Goal: Task Accomplishment & Management: Use online tool/utility

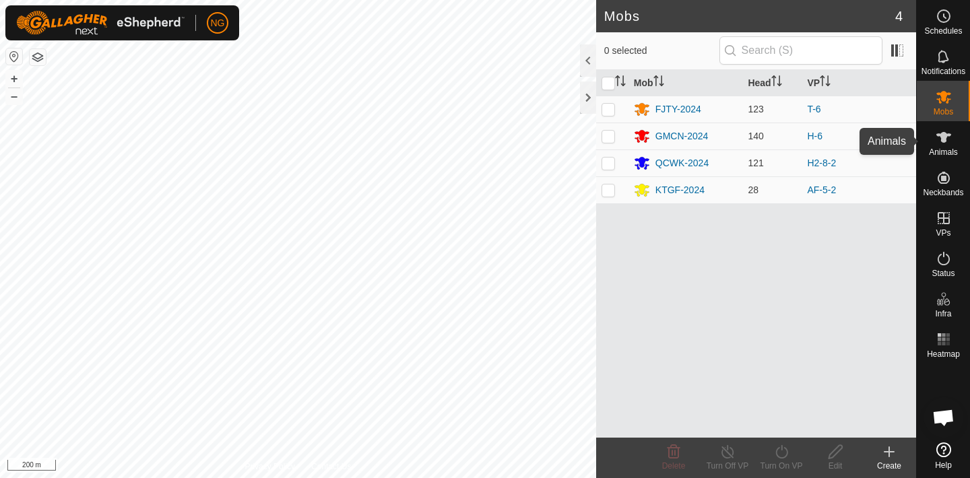
click at [943, 135] on icon at bounding box center [944, 137] width 15 height 11
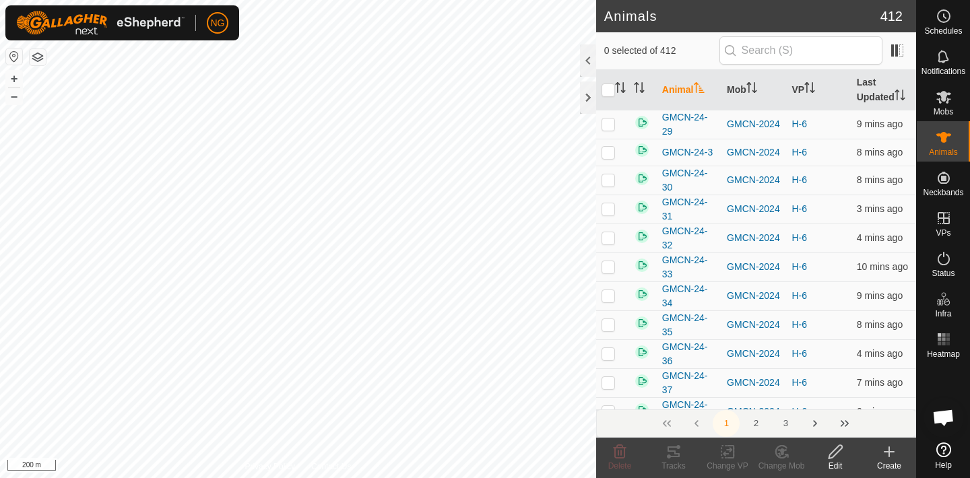
scroll to position [5291, 0]
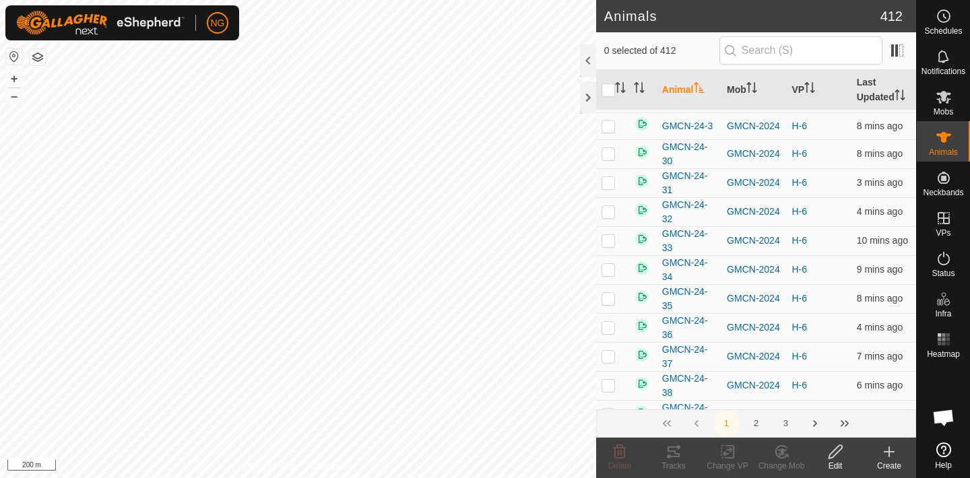
click at [755, 420] on button "2" at bounding box center [756, 423] width 27 height 27
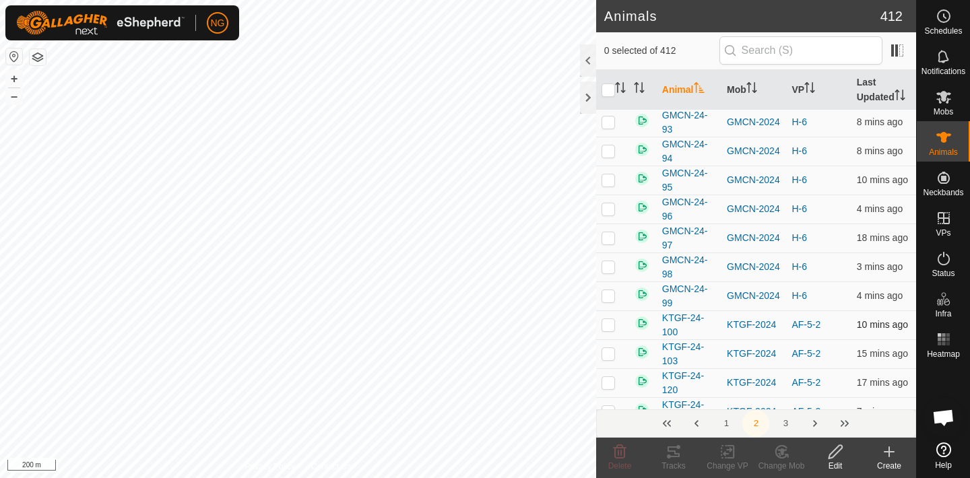
scroll to position [1614, 0]
click at [799, 43] on input "text" at bounding box center [801, 50] width 163 height 28
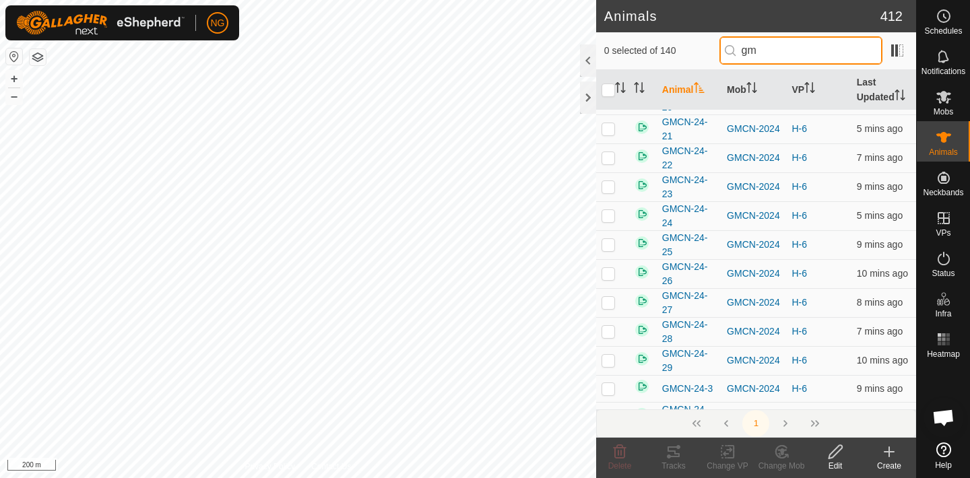
scroll to position [0, 0]
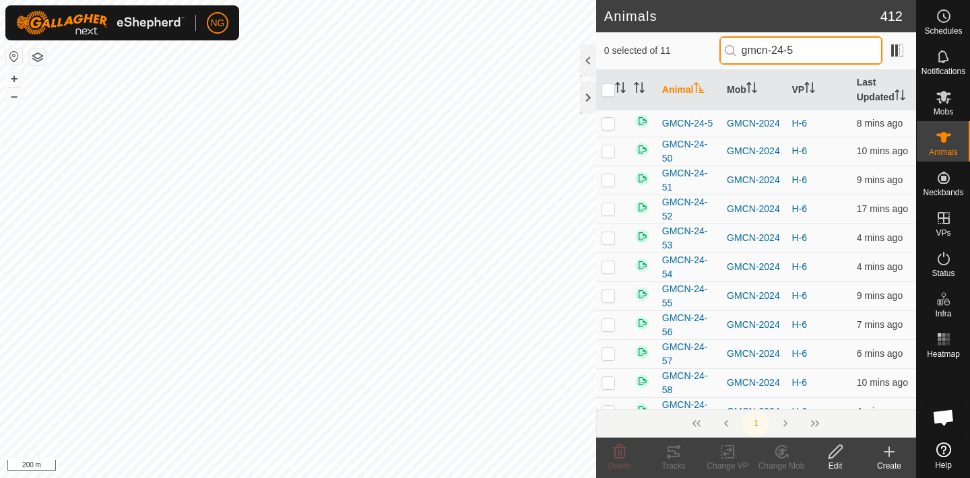
type input "gmcn-24-5"
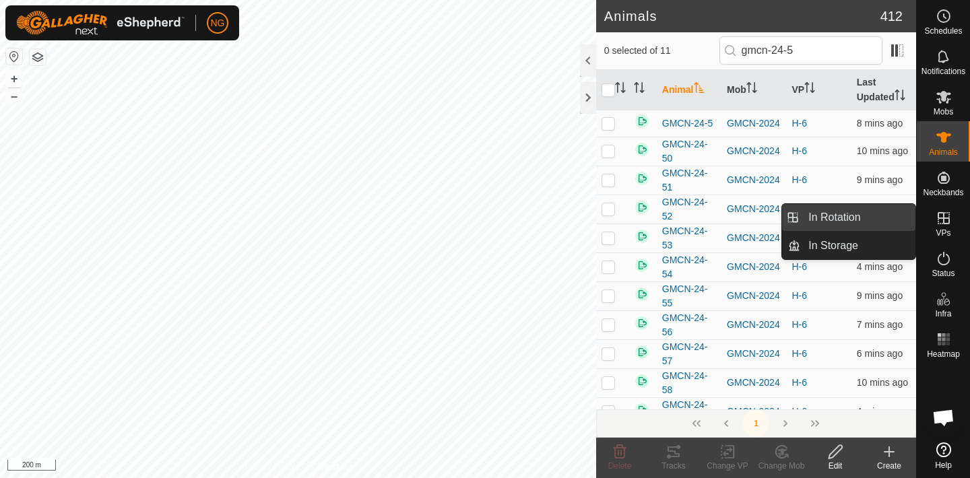
click at [889, 213] on link "In Rotation" at bounding box center [857, 217] width 115 height 27
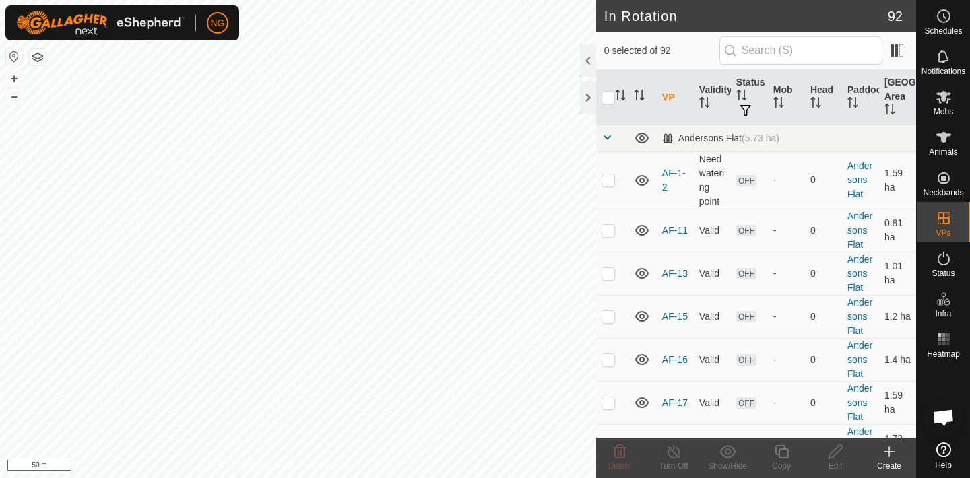
click at [889, 451] on icon at bounding box center [889, 451] width 0 height 9
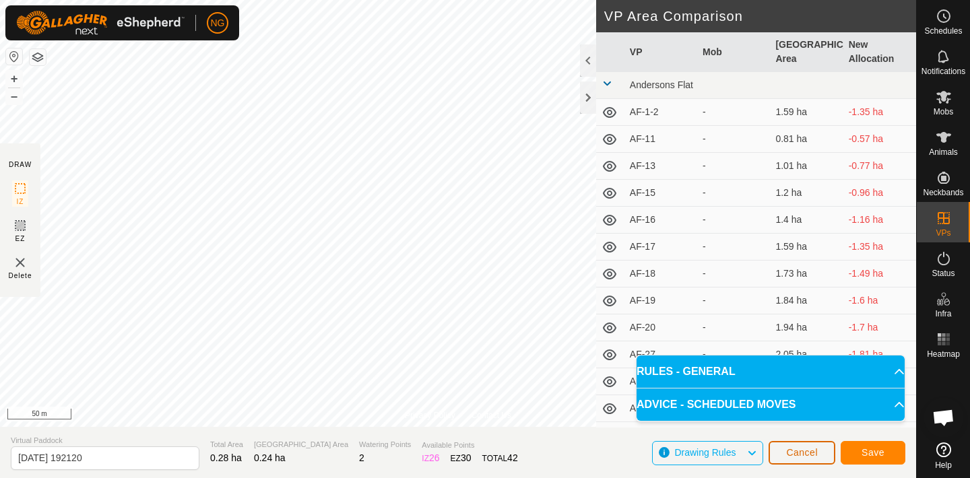
click at [806, 451] on span "Cancel" at bounding box center [802, 452] width 32 height 11
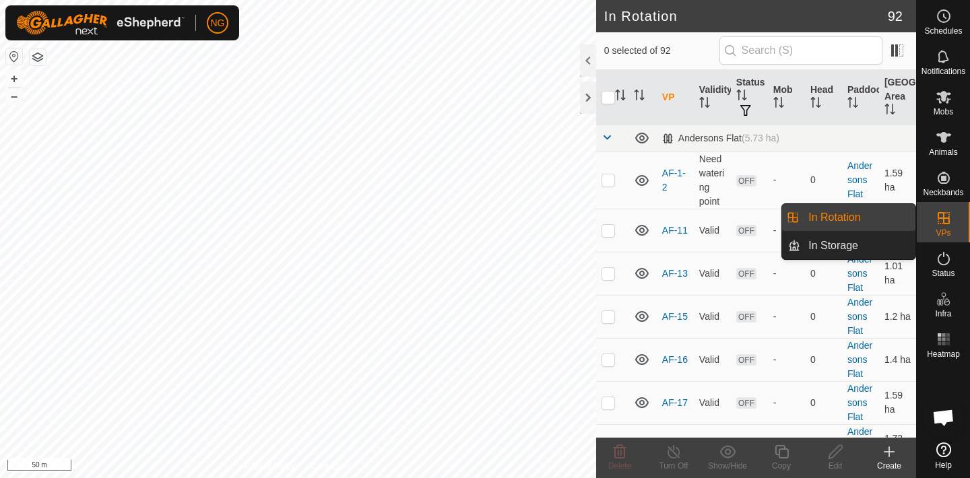
click at [881, 212] on link "In Rotation" at bounding box center [857, 217] width 115 height 27
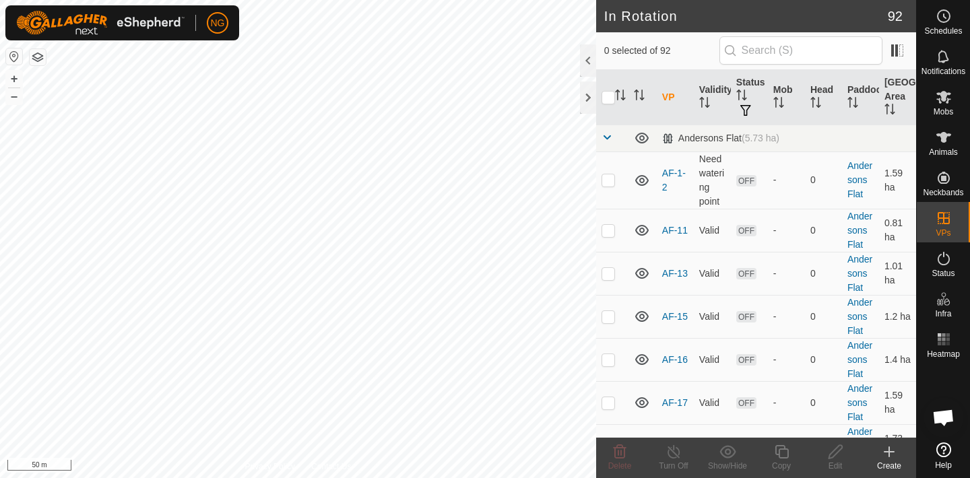
click at [889, 452] on icon at bounding box center [889, 452] width 9 height 0
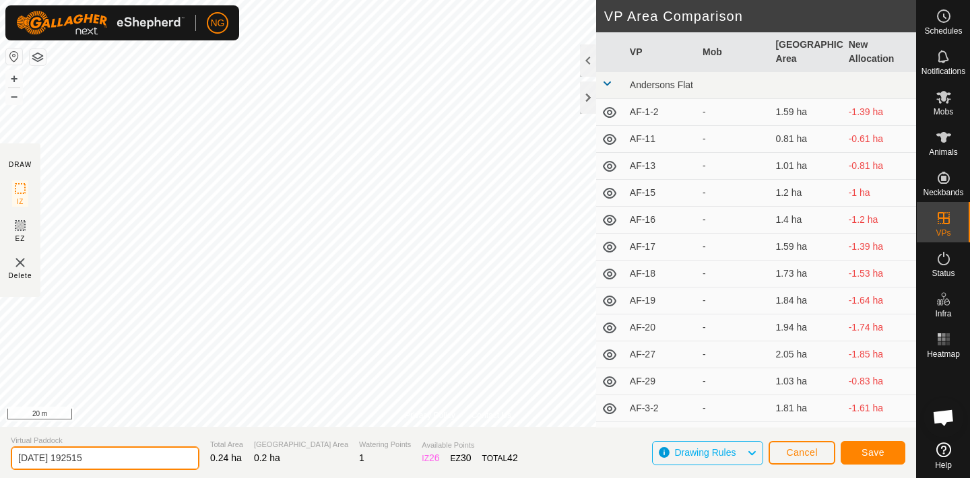
click at [132, 457] on input "[DATE] 192515" at bounding box center [105, 459] width 189 height 24
type input "2"
type input "H1-7"
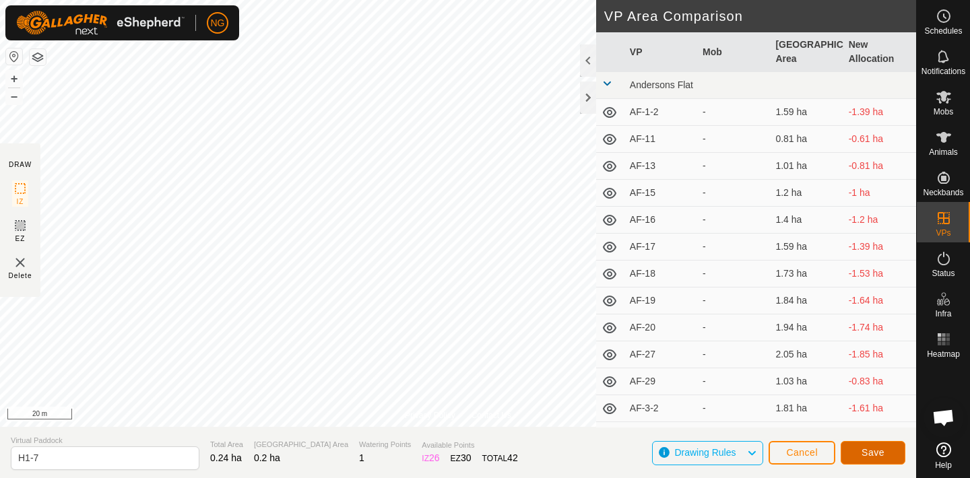
click at [852, 455] on button "Save" at bounding box center [873, 453] width 65 height 24
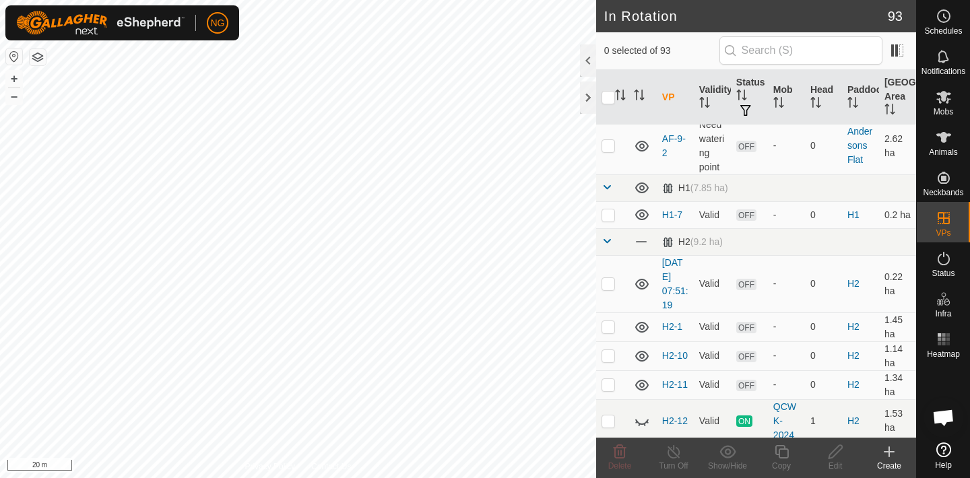
scroll to position [892, 0]
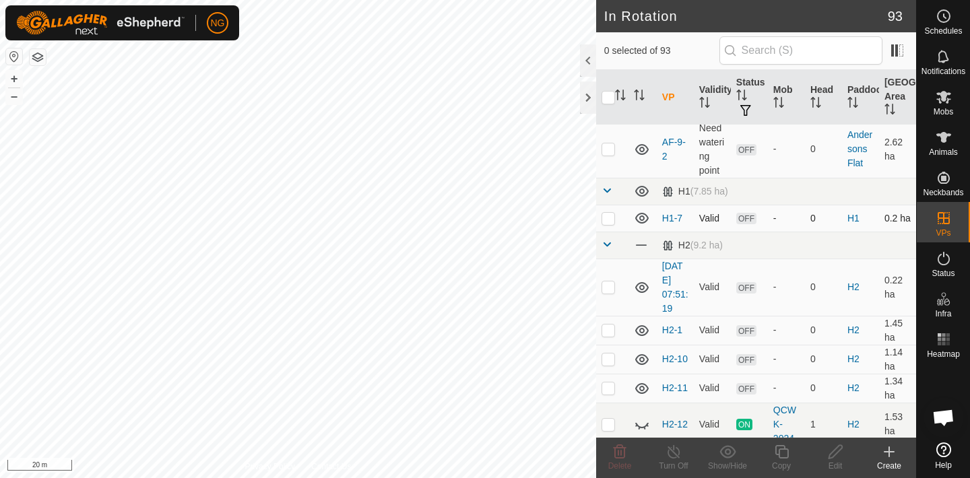
click at [609, 219] on p-checkbox at bounding box center [608, 218] width 13 height 11
checkbox input "true"
click at [782, 455] on icon at bounding box center [782, 452] width 17 height 16
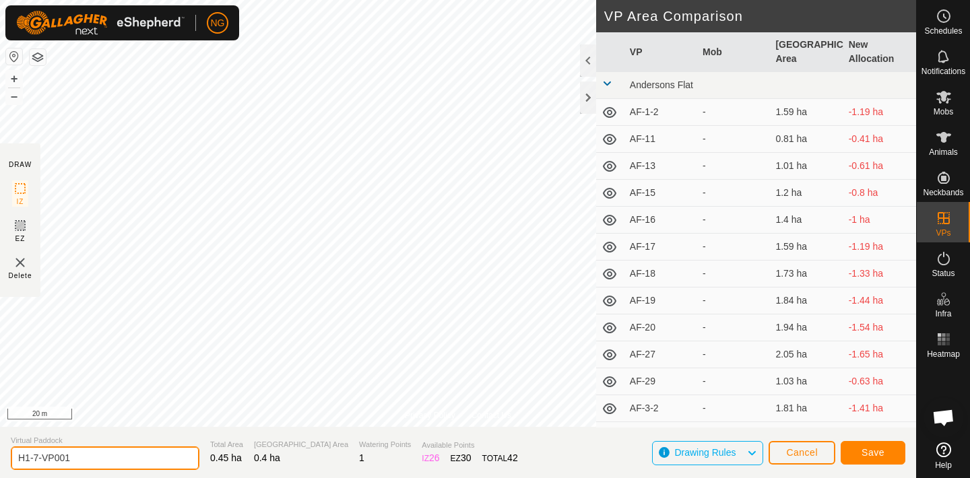
click at [84, 461] on input "H1-7-VP001" at bounding box center [105, 459] width 189 height 24
type input "H1-8"
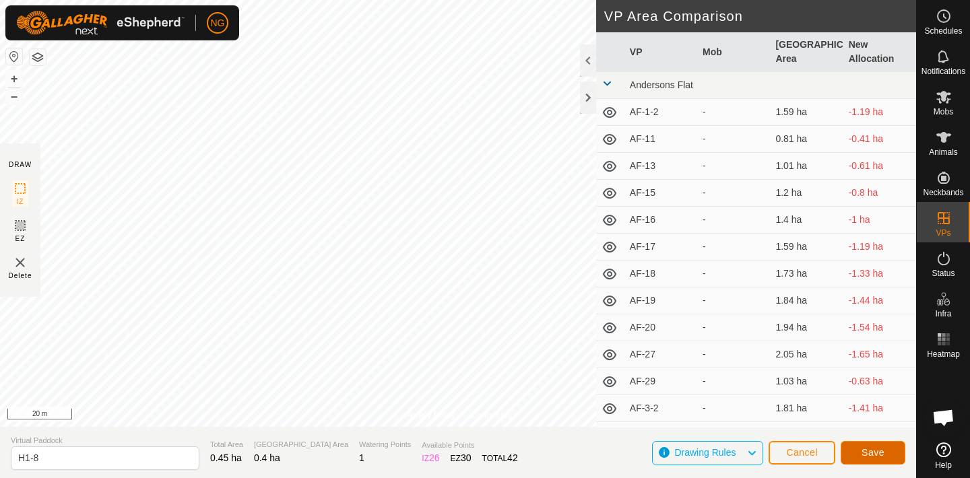
click at [856, 445] on button "Save" at bounding box center [873, 453] width 65 height 24
